Goal: Task Accomplishment & Management: Manage account settings

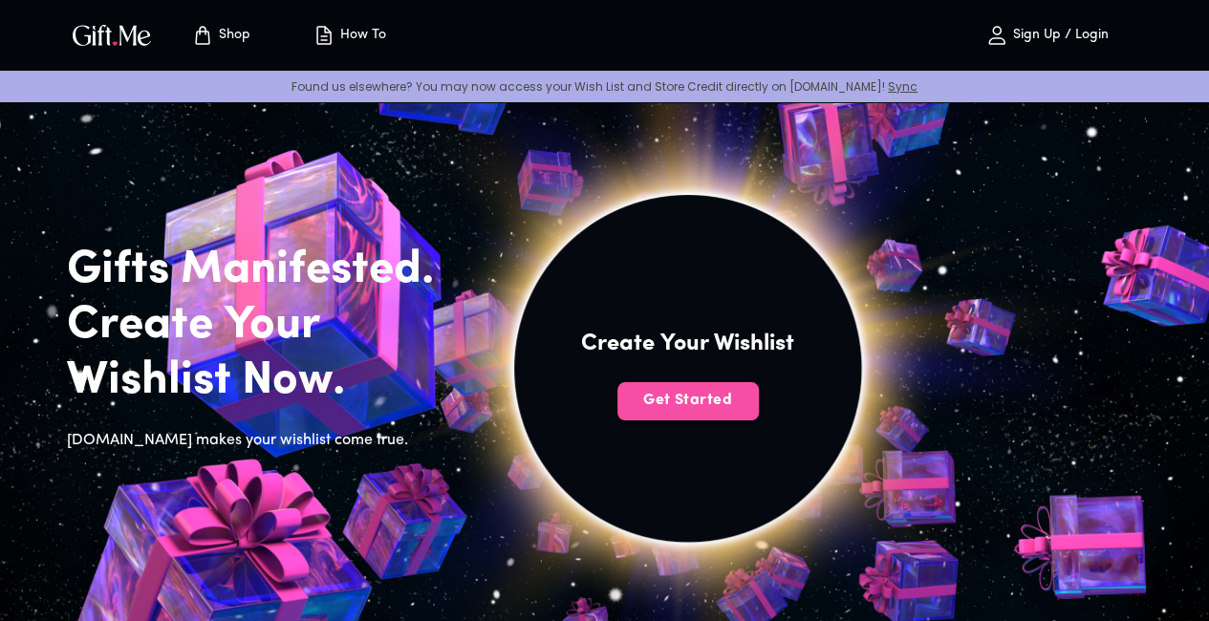
click at [742, 411] on span "Get Started" at bounding box center [687, 400] width 141 height 21
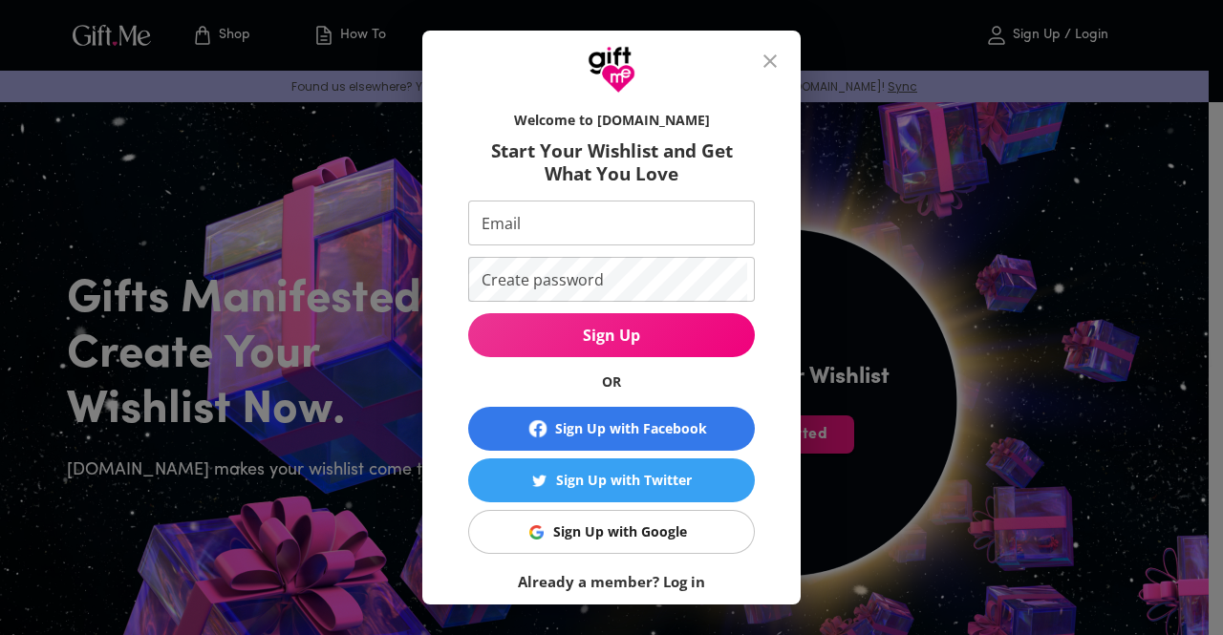
click at [632, 523] on div "Sign Up with Google" at bounding box center [620, 532] width 134 height 21
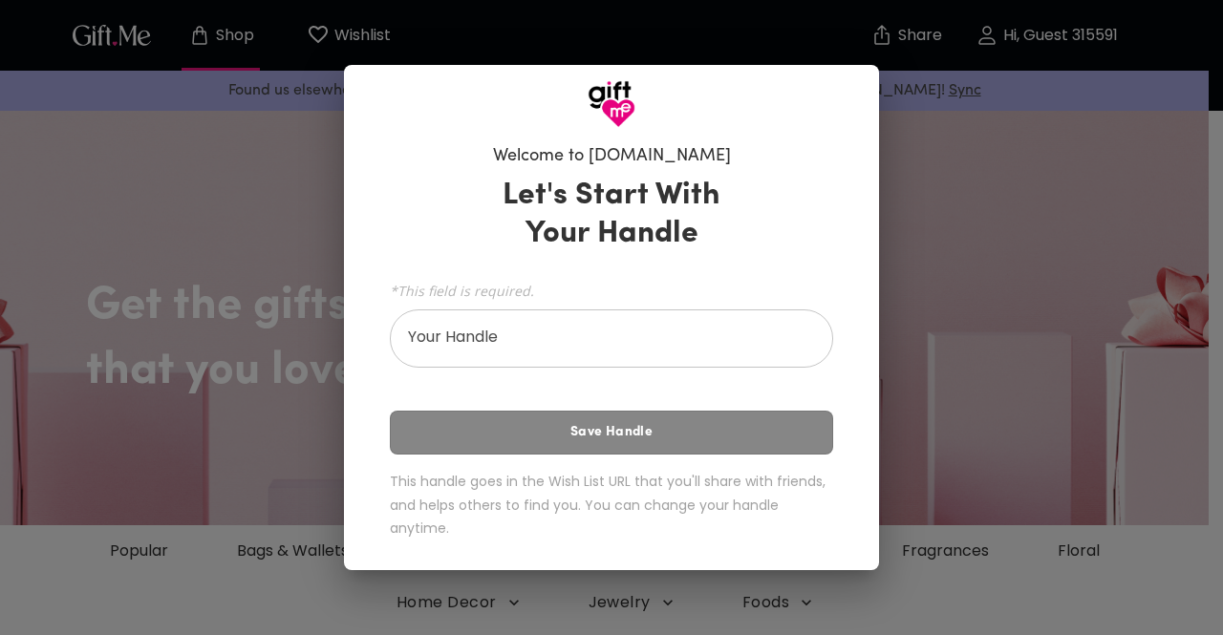
click at [969, 240] on div "Welcome to [DOMAIN_NAME] Let's Start With Your Handle *This field is required. …" at bounding box center [611, 317] width 1223 height 635
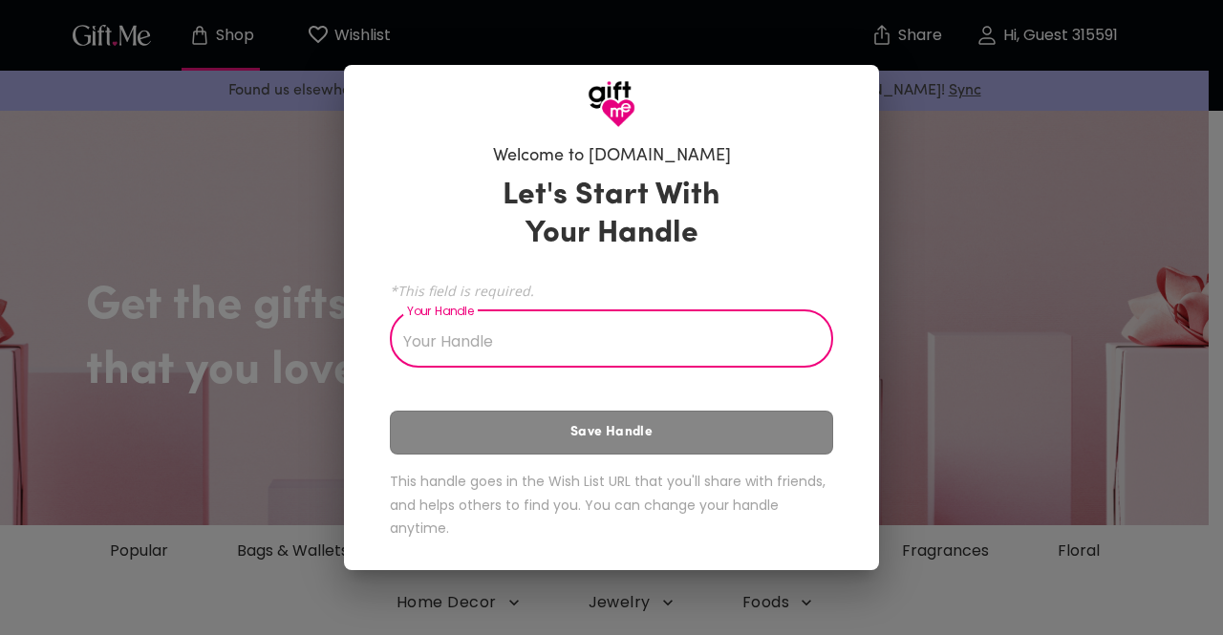
click at [647, 330] on input "Your Handle" at bounding box center [601, 341] width 422 height 54
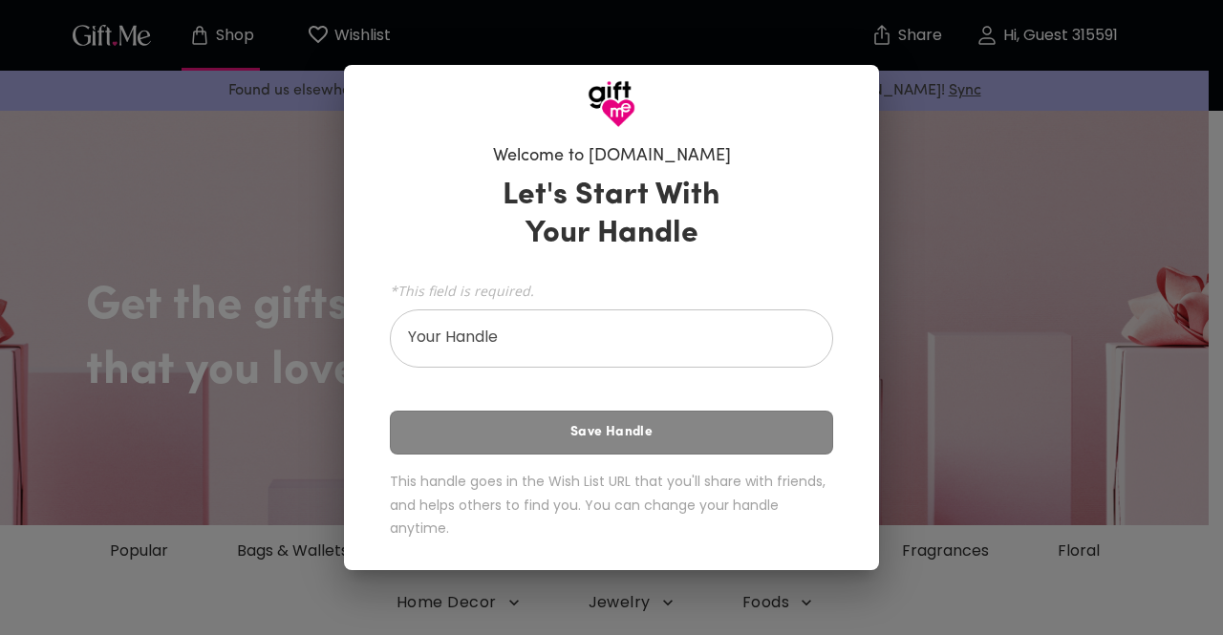
click at [912, 121] on div "Welcome to [DOMAIN_NAME] Let's Start With Your Handle *This field is required. …" at bounding box center [611, 317] width 1223 height 635
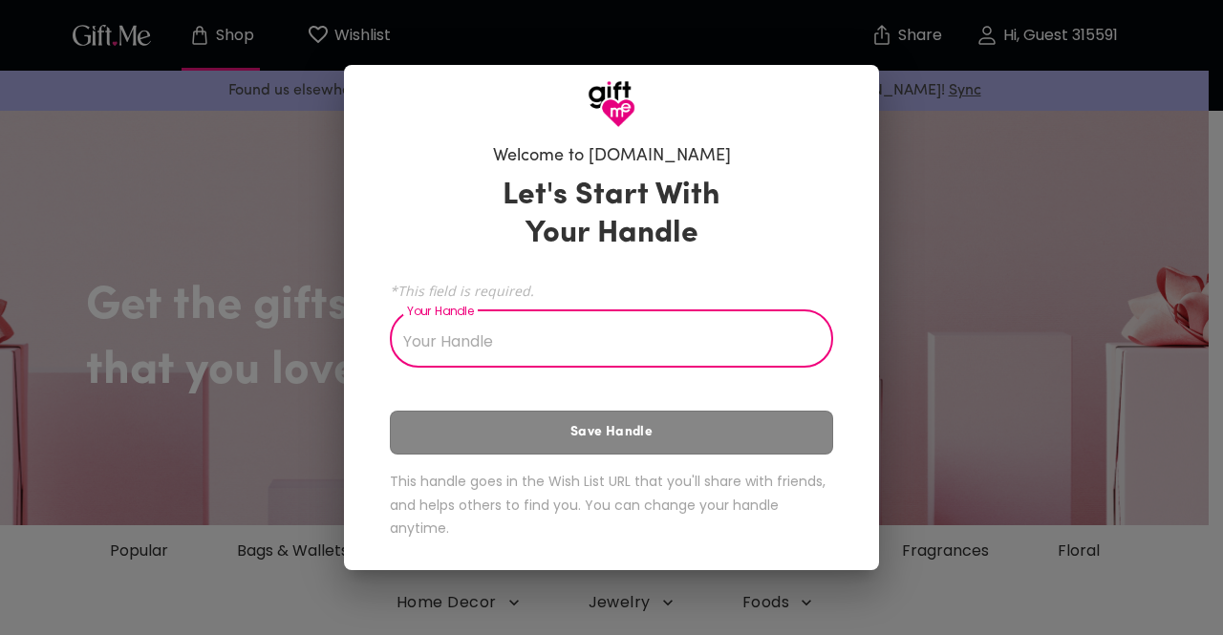
click at [602, 358] on input "Your Handle" at bounding box center [601, 341] width 422 height 54
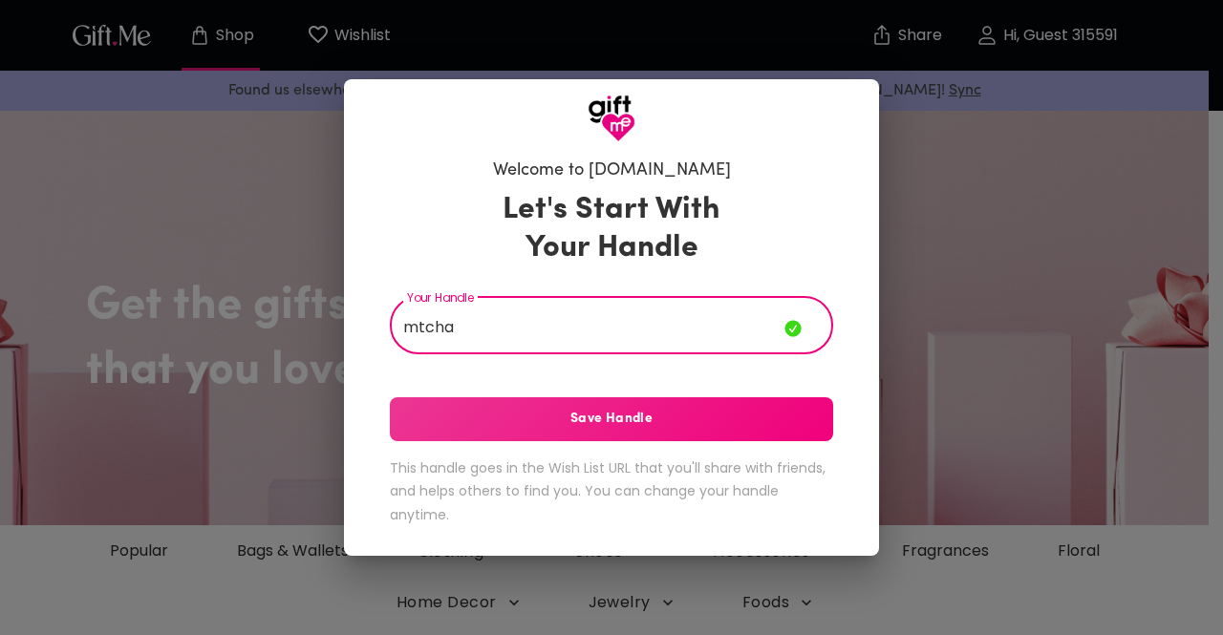
type input "mtcha"
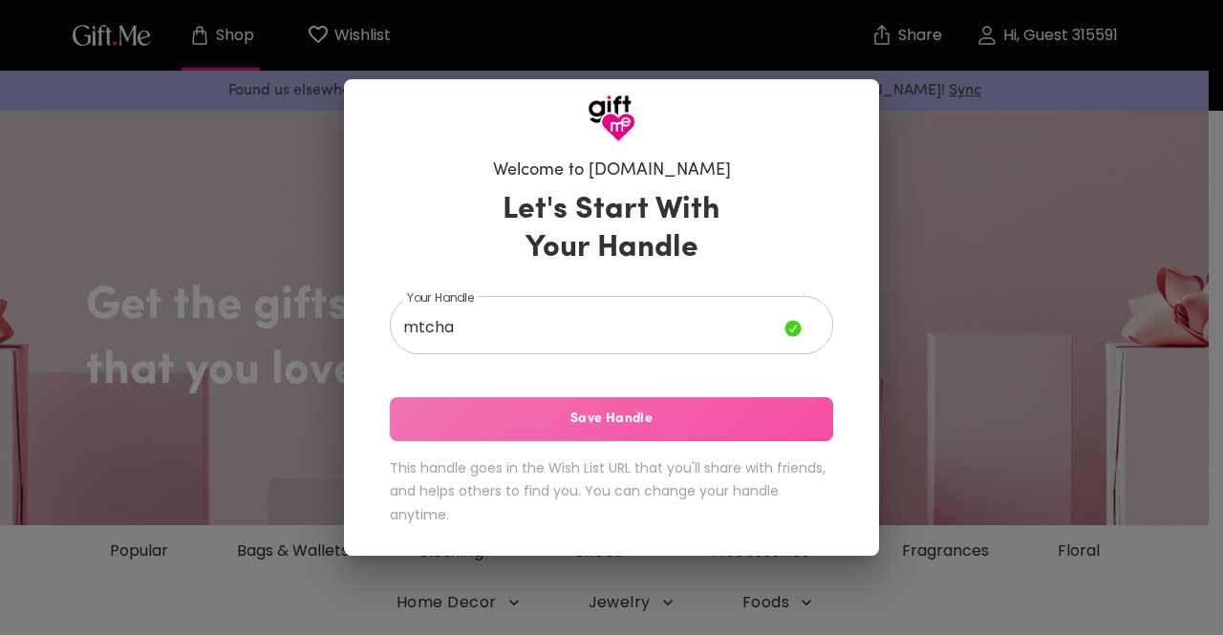
click at [582, 435] on button "Save Handle" at bounding box center [611, 420] width 443 height 44
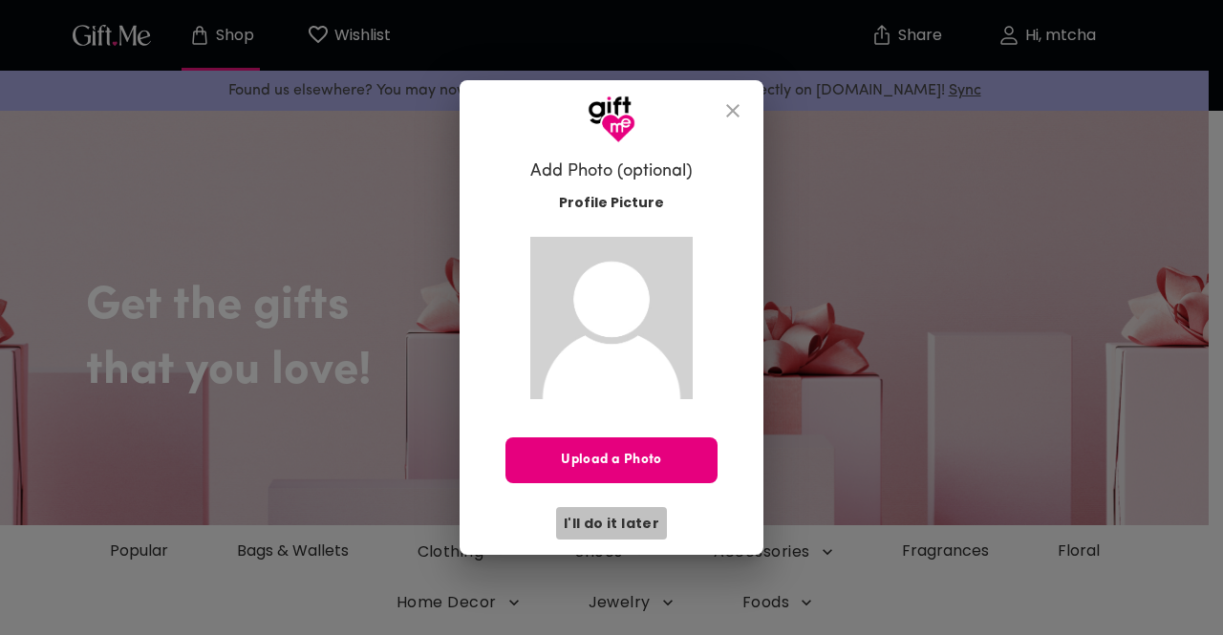
click at [618, 523] on span "I'll do it later" at bounding box center [612, 523] width 96 height 21
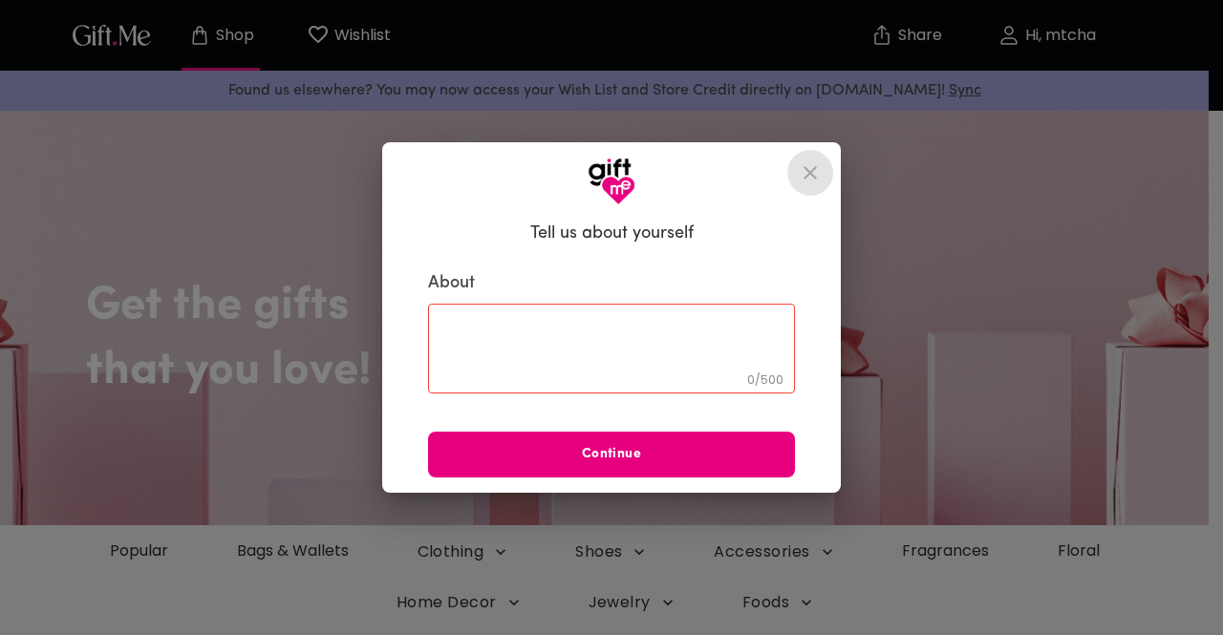
click at [814, 181] on icon "close" at bounding box center [810, 172] width 23 height 23
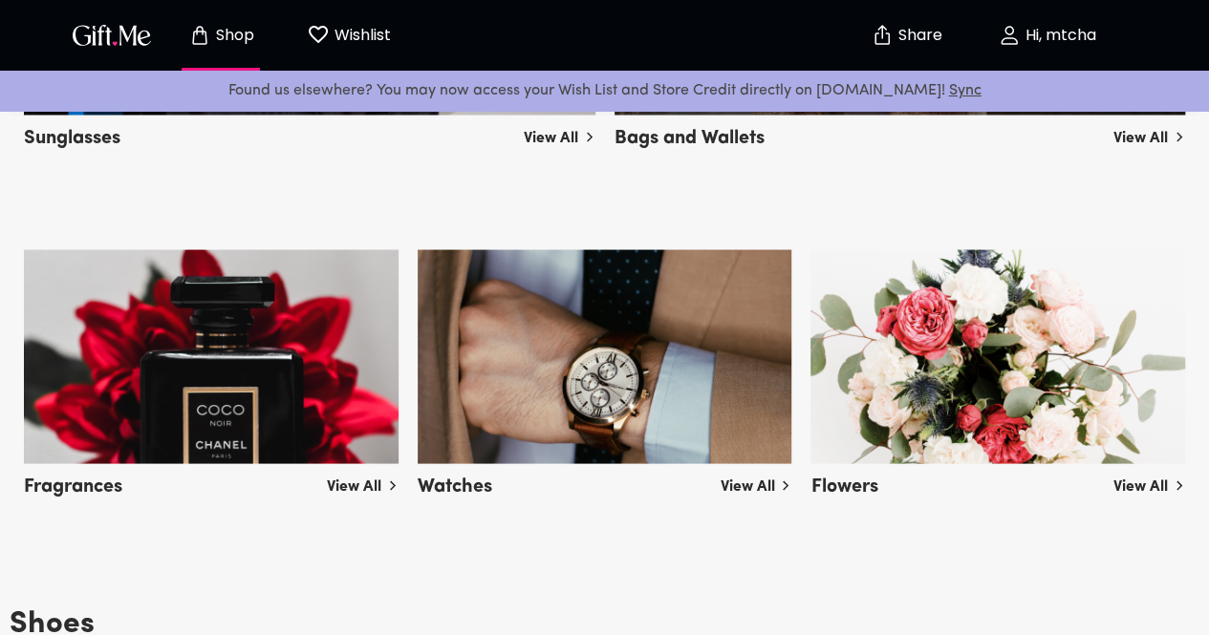
scroll to position [1734, 0]
